Goal: Communication & Community: Participate in discussion

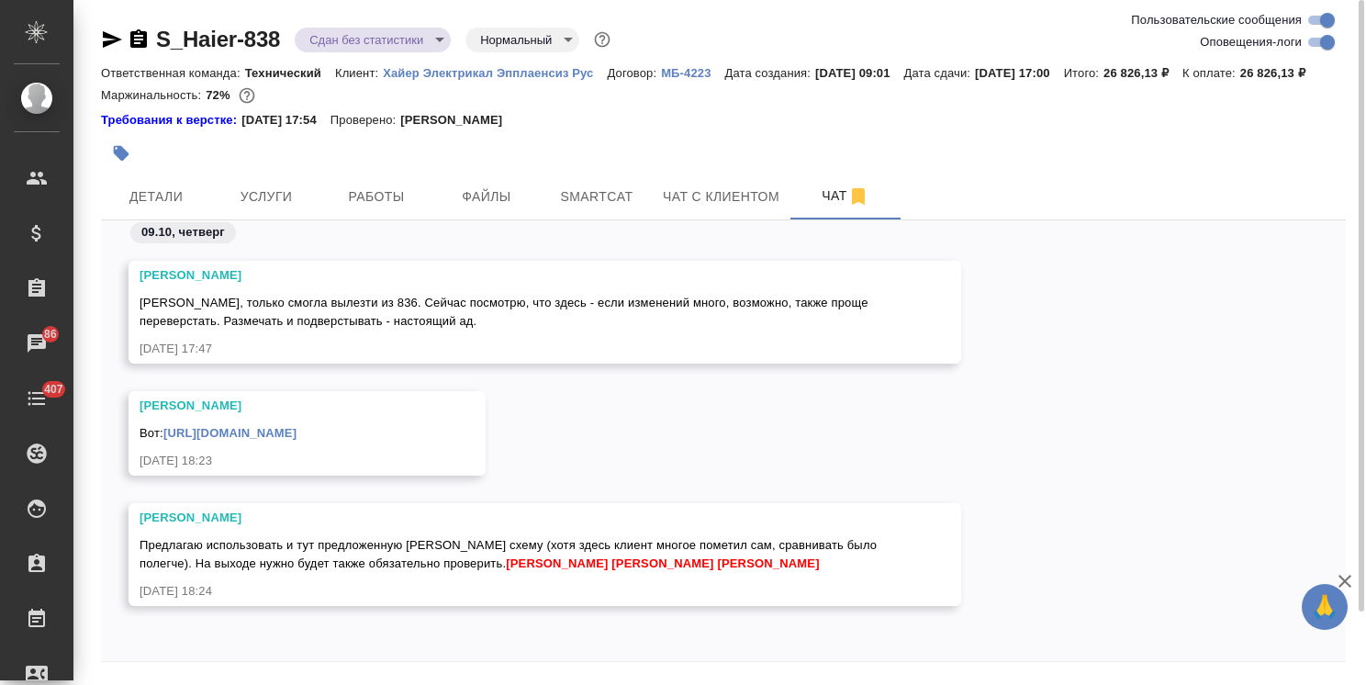
scroll to position [29673, 0]
click at [1342, 576] on icon "button" at bounding box center [1345, 581] width 22 height 22
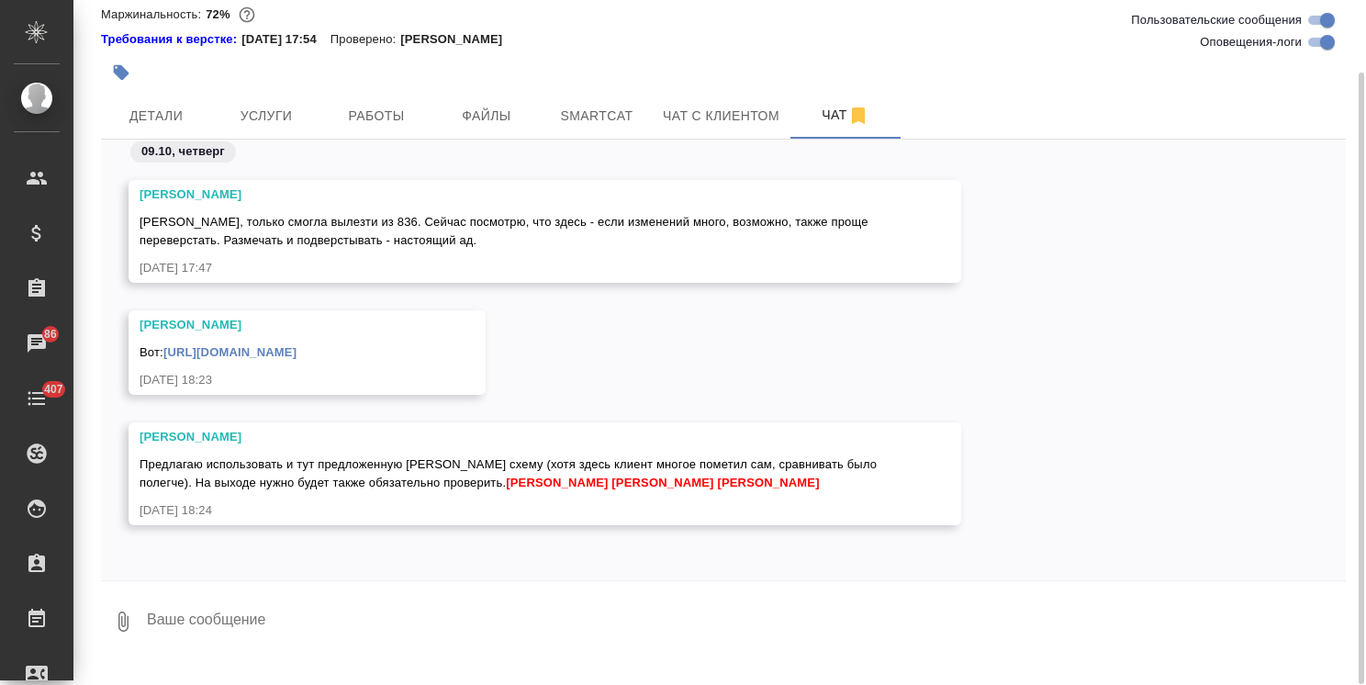
click at [322, 635] on textarea at bounding box center [745, 621] width 1201 height 62
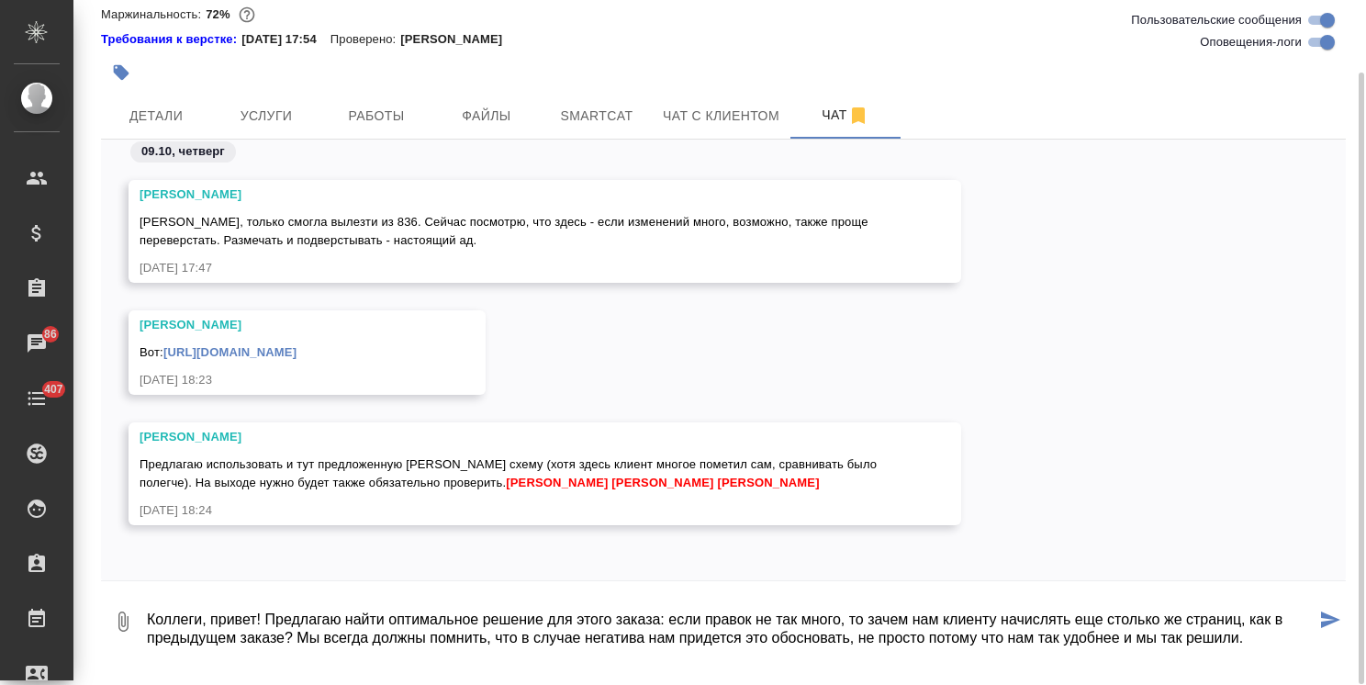
click at [931, 653] on textarea "Коллеги, привет! Предлагаю найти оптимальное решение для этого заказа: если пра…" at bounding box center [730, 621] width 1171 height 62
click at [1246, 653] on textarea "Коллеги, привет! Предлагаю найти оптимальное решение для этого заказа: если пра…" at bounding box center [730, 621] width 1171 height 62
click at [1266, 653] on textarea "Коллеги, привет! Предлагаю найти оптимальное решение для этого заказа: если пра…" at bounding box center [730, 621] width 1171 height 62
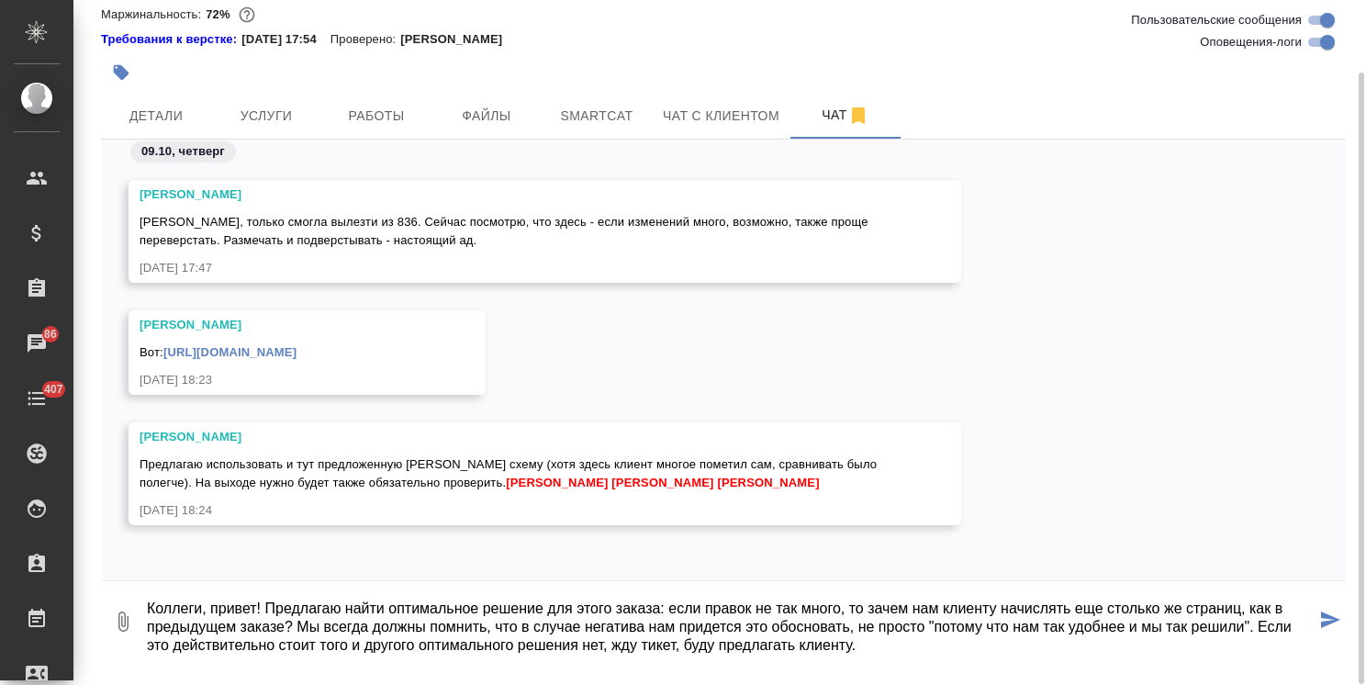
type textarea "Коллеги, привет! Предлагаю найти оптимальное решение для этого заказа: если пра…"
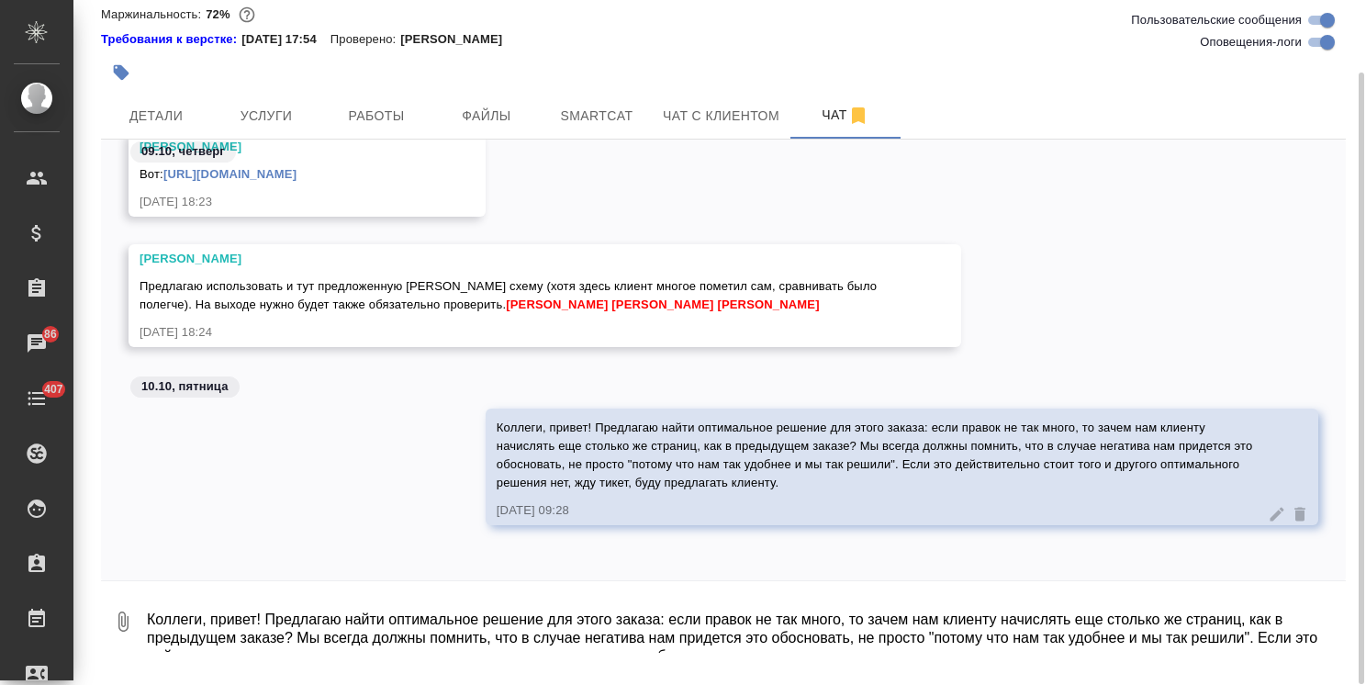
scroll to position [29850, 0]
click at [1271, 521] on icon at bounding box center [1278, 514] width 14 height 14
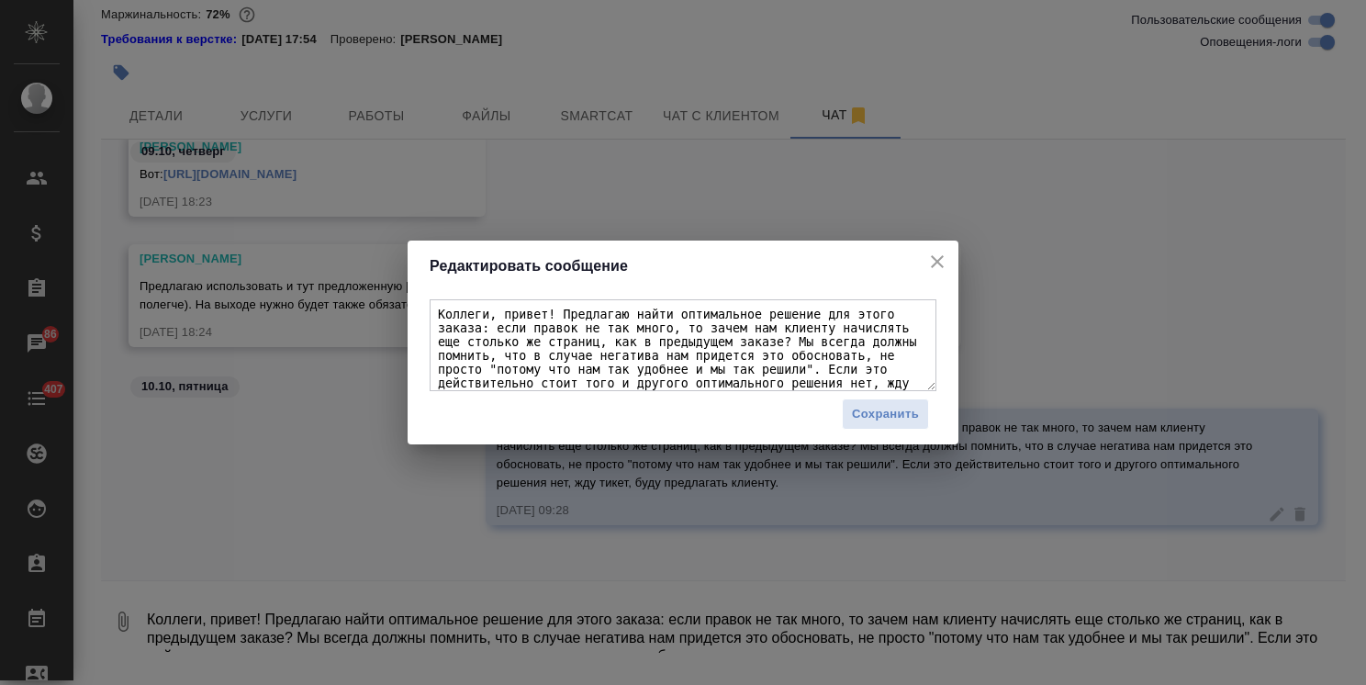
click at [882, 374] on textarea "Коллеги, привет! Предлагаю найти оптимальное решение для этого заказа: если пра…" at bounding box center [683, 345] width 507 height 92
click at [862, 384] on textarea "Коллеги, привет! Предлагаю найти оптимальное решение для этого заказа: если пра…" at bounding box center [683, 345] width 507 height 92
type textarea "Коллеги, привет! Предлагаю найти оптимальное решение для этого заказа: если пра…"
click at [937, 257] on icon "close" at bounding box center [937, 262] width 22 height 22
